Goal: Register for event/course

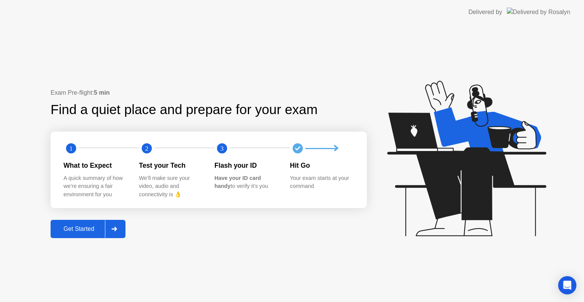
click at [84, 228] on div "Get Started" at bounding box center [79, 228] width 52 height 7
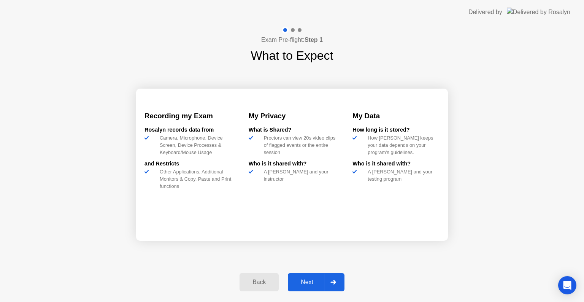
click at [310, 281] on div "Next" at bounding box center [307, 281] width 34 height 7
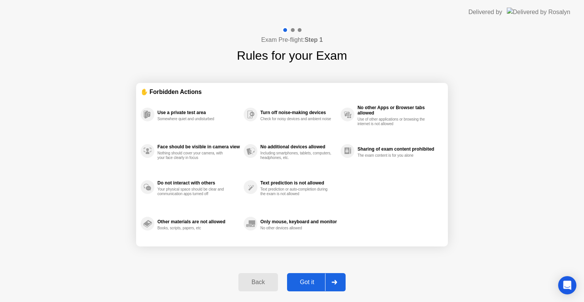
click at [312, 283] on div "Got it" at bounding box center [307, 281] width 36 height 7
select select "**********"
select select "*******"
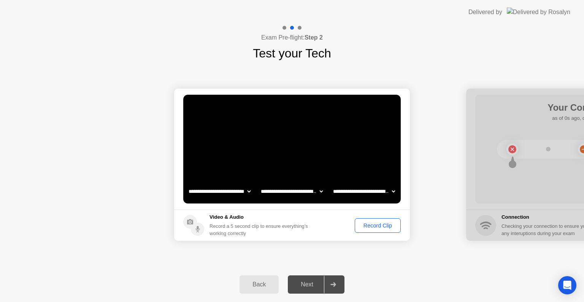
click at [373, 227] on div "Record Clip" at bounding box center [377, 225] width 41 height 6
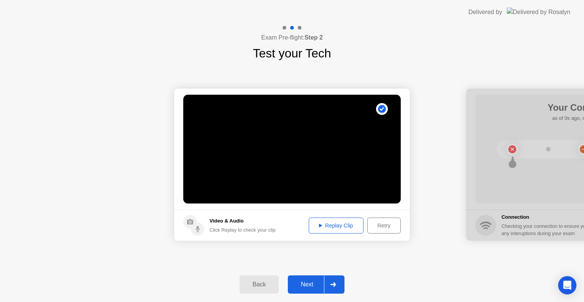
click at [332, 229] on button "Replay Clip" at bounding box center [335, 225] width 55 height 16
click at [312, 283] on div "Next" at bounding box center [307, 284] width 34 height 7
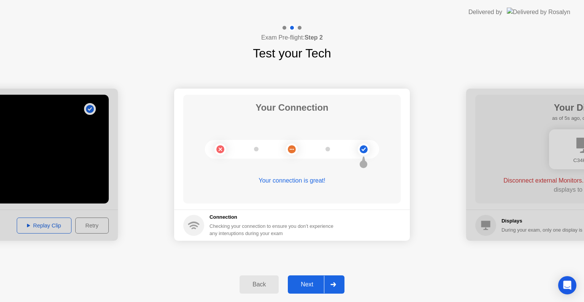
click at [310, 282] on div "Next" at bounding box center [307, 284] width 34 height 7
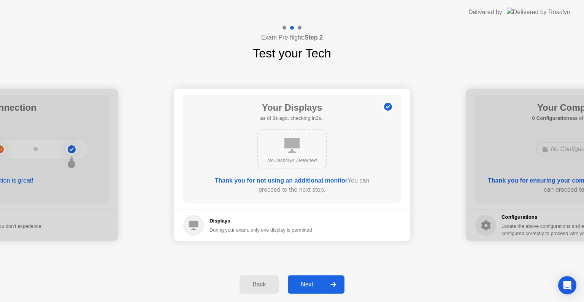
click at [308, 283] on div "Next" at bounding box center [307, 284] width 34 height 7
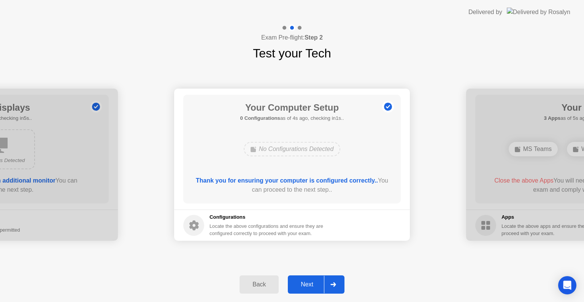
click at [312, 283] on div "Next" at bounding box center [307, 284] width 34 height 7
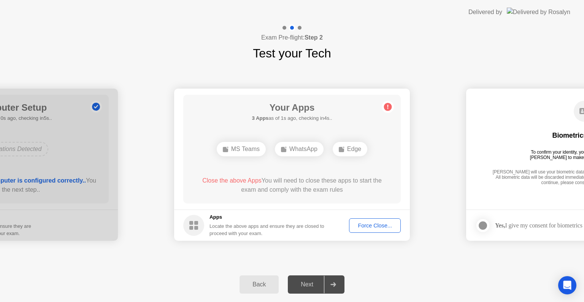
click at [383, 225] on div "Force Close..." at bounding box center [374, 225] width 46 height 6
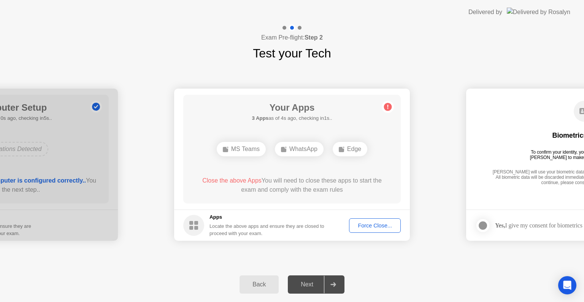
click at [388, 264] on div "**********" at bounding box center [292, 164] width 584 height 204
click at [376, 226] on div "Force Close..." at bounding box center [374, 225] width 46 height 6
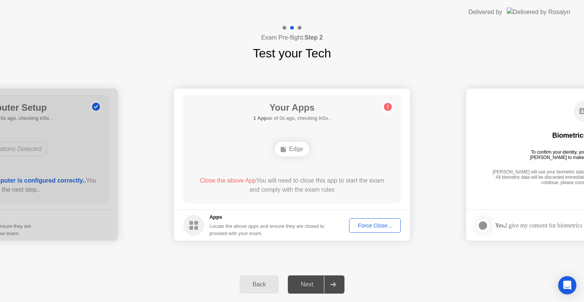
click at [367, 225] on div "Force Close..." at bounding box center [374, 225] width 46 height 6
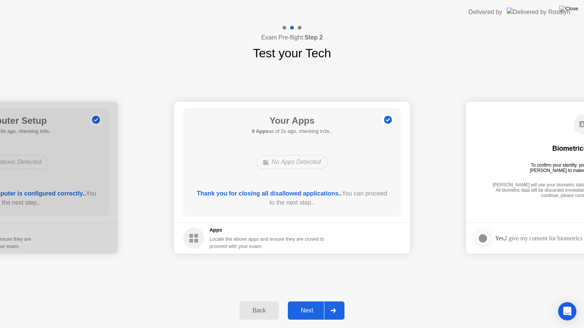
click at [310, 301] on div "Next" at bounding box center [307, 310] width 34 height 7
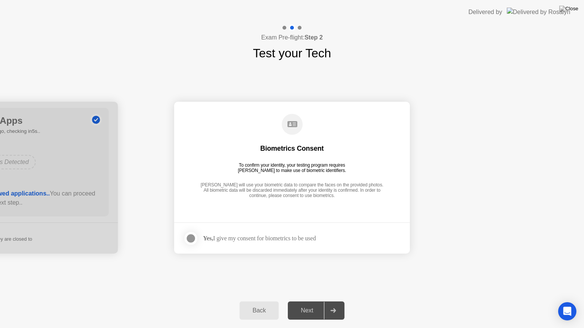
click at [188, 237] on div at bounding box center [190, 238] width 9 height 9
click at [310, 301] on div "Next" at bounding box center [307, 310] width 34 height 7
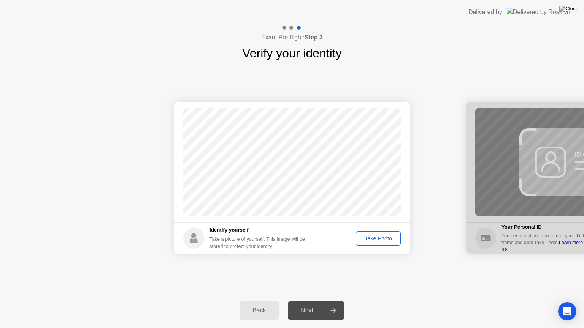
click at [387, 239] on div "Take Photo" at bounding box center [378, 239] width 40 height 6
click at [308, 301] on div "Next" at bounding box center [307, 310] width 34 height 7
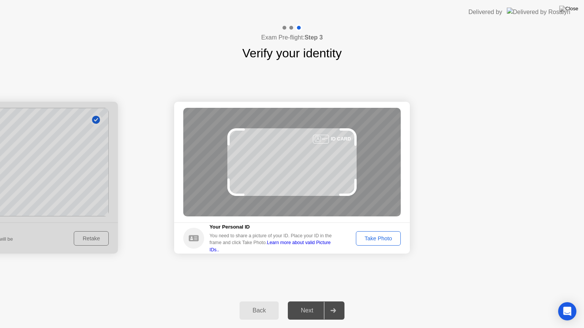
click at [388, 239] on div "Take Photo" at bounding box center [378, 239] width 40 height 6
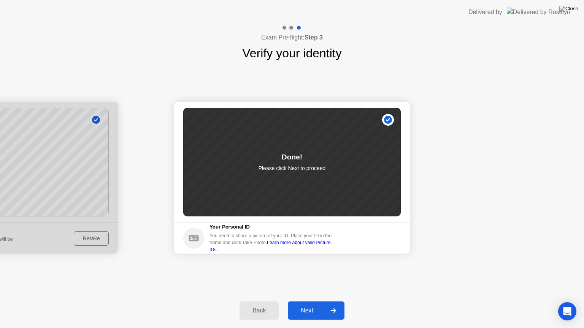
click at [313, 301] on div "Next" at bounding box center [307, 310] width 34 height 7
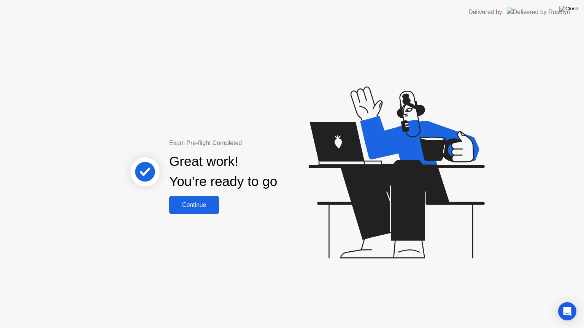
click at [196, 202] on div "Continue" at bounding box center [193, 205] width 45 height 7
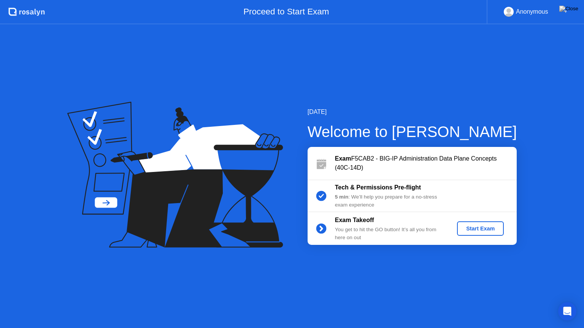
click at [476, 228] on div "Start Exam" at bounding box center [480, 229] width 41 height 6
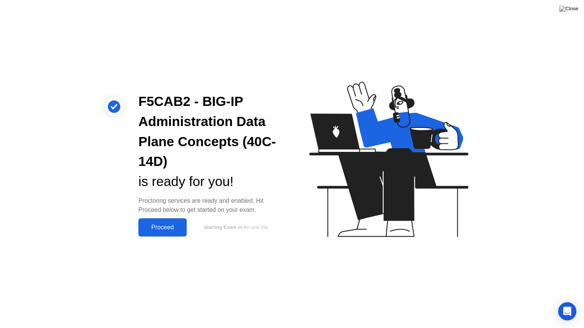
click at [160, 229] on div "Proceed" at bounding box center [163, 227] width 44 height 7
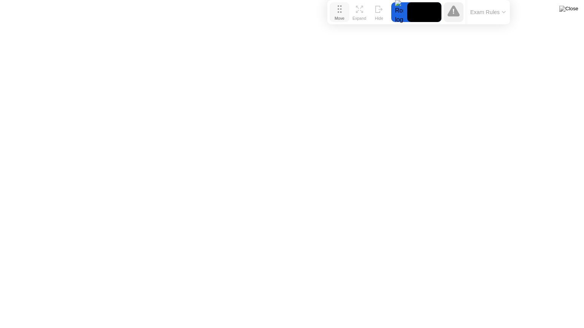
drag, startPoint x: 209, startPoint y: 315, endPoint x: 336, endPoint y: 2, distance: 337.6
click at [336, 2] on button "Move" at bounding box center [339, 12] width 20 height 20
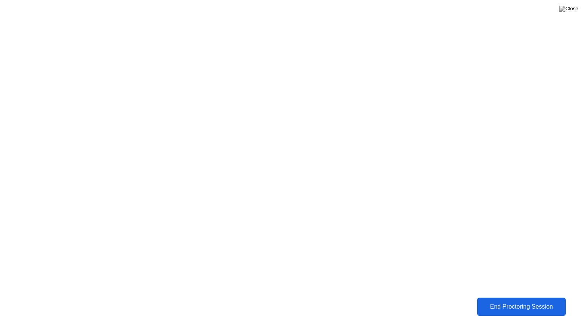
click at [533, 301] on div "End Proctoring Session" at bounding box center [521, 307] width 84 height 7
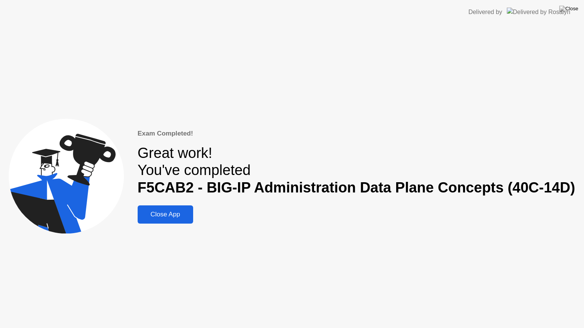
click at [175, 218] on div "Close App" at bounding box center [165, 215] width 51 height 8
